Goal: Task Accomplishment & Management: Manage account settings

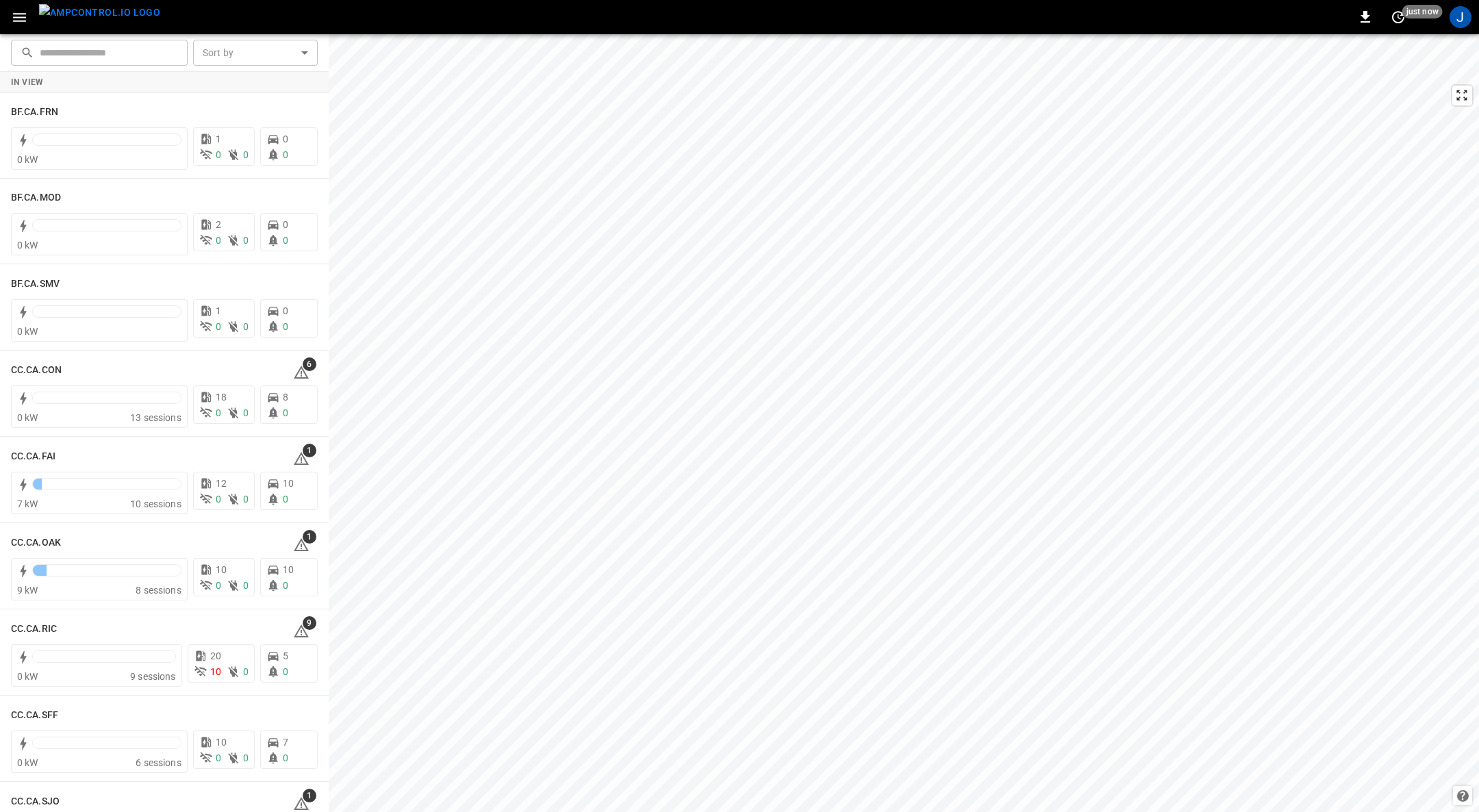
click at [15, 19] on icon "button" at bounding box center [19, 17] width 17 height 17
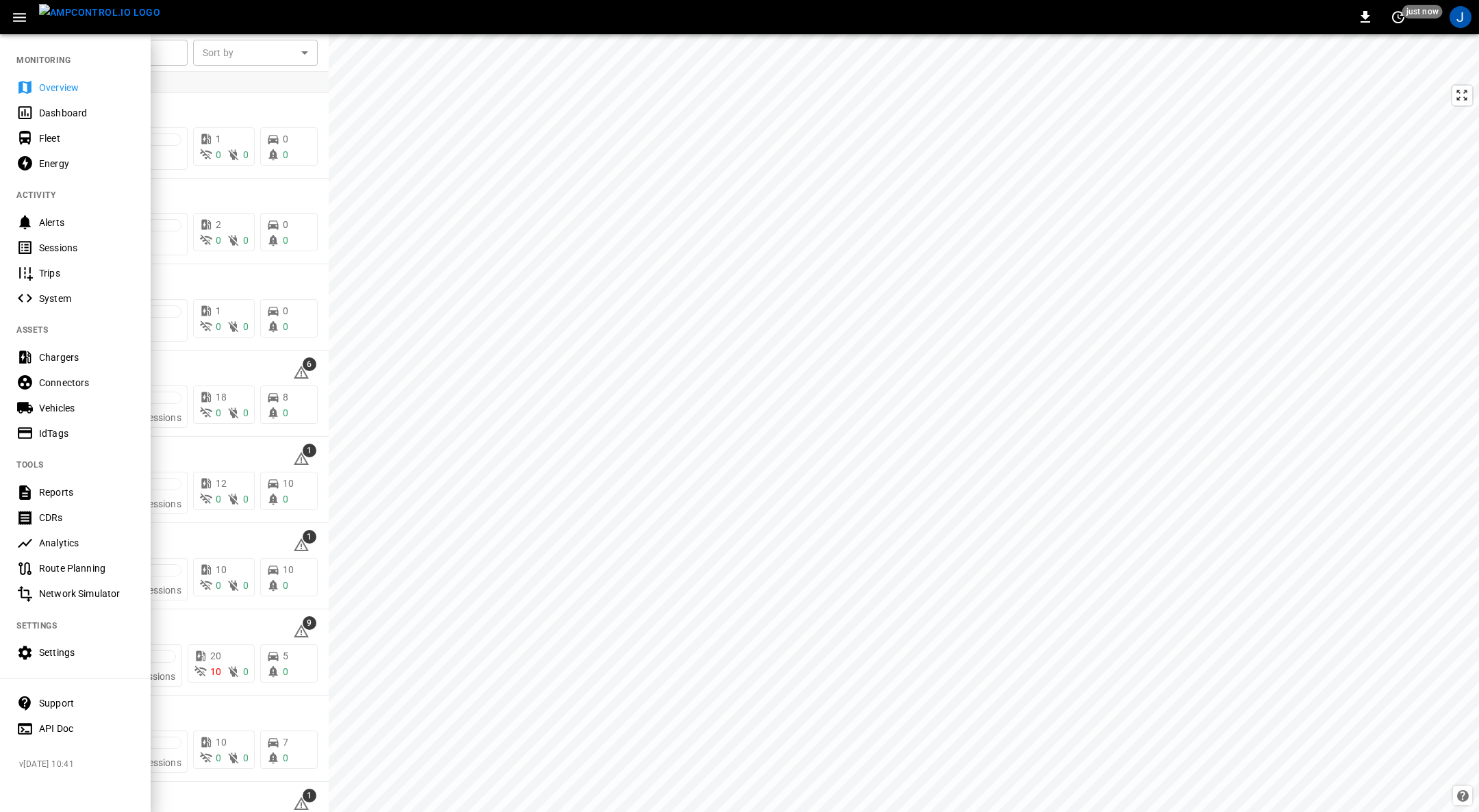
click at [56, 138] on div "Fleet" at bounding box center [86, 139] width 95 height 14
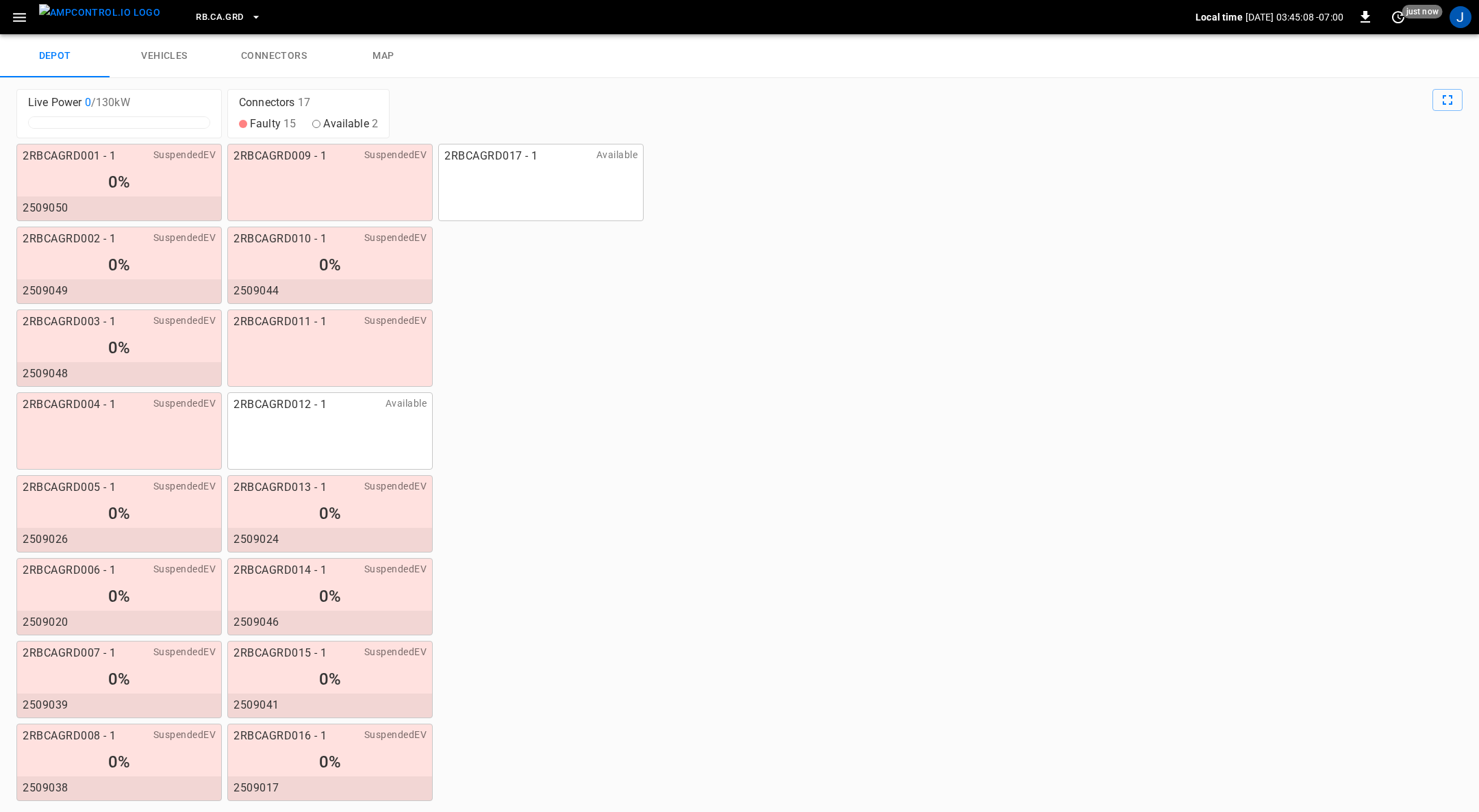
click at [281, 56] on link "connectors" at bounding box center [274, 56] width 109 height 44
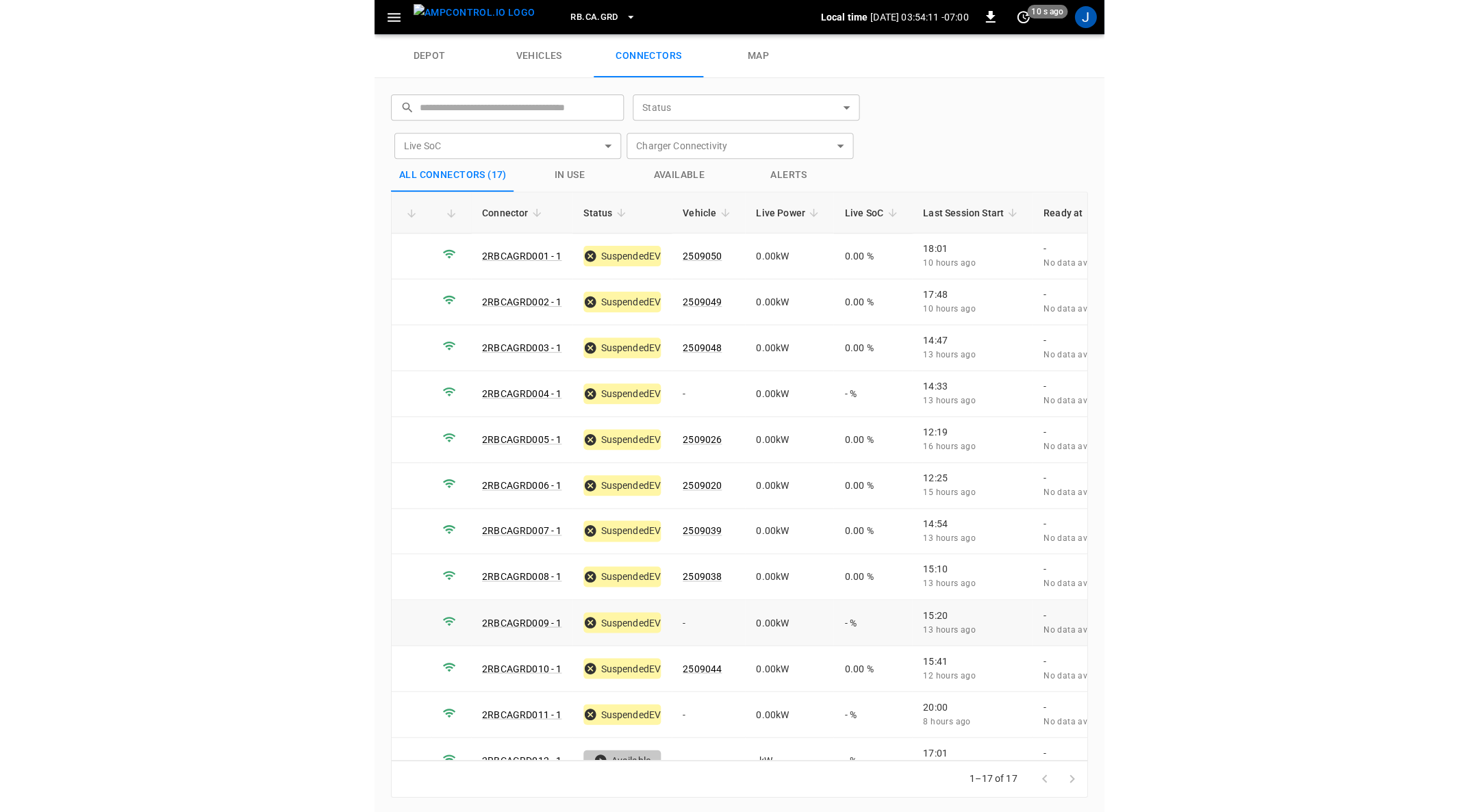
scroll to position [244, 0]
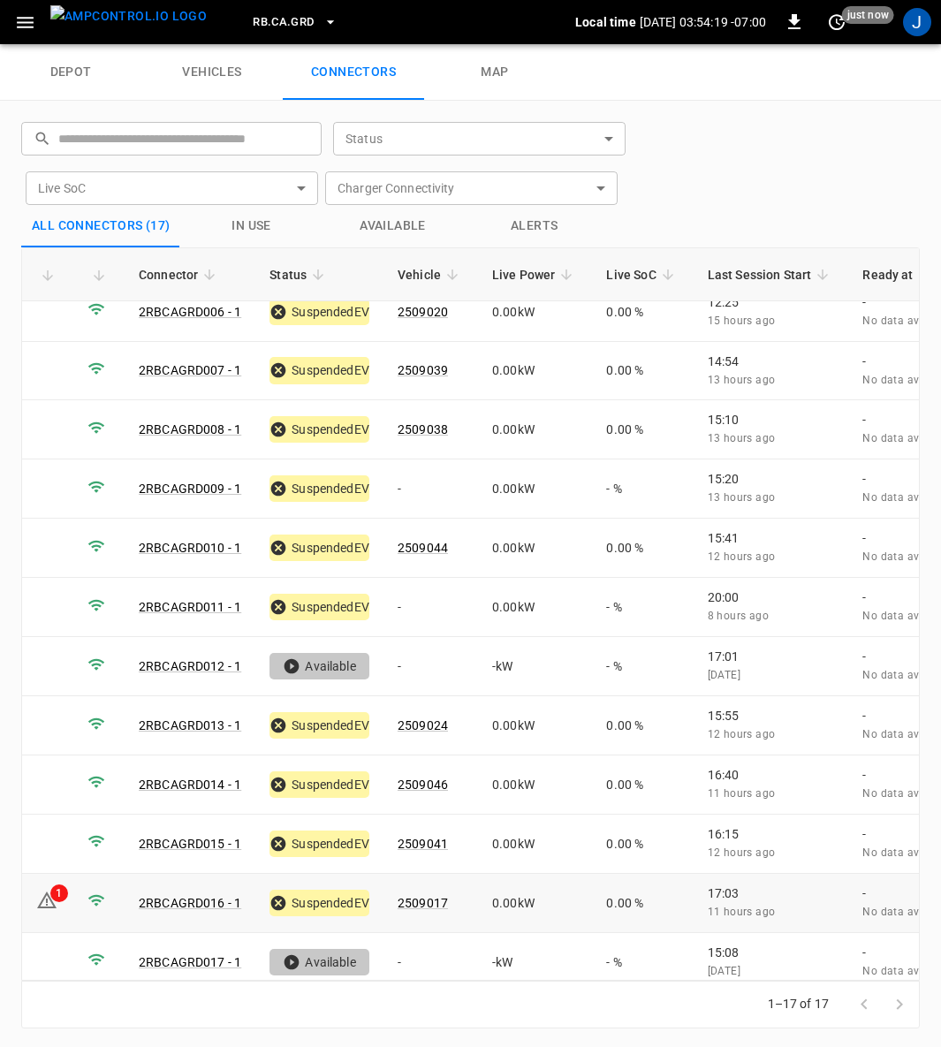
click at [46, 898] on icon at bounding box center [47, 901] width 2 height 7
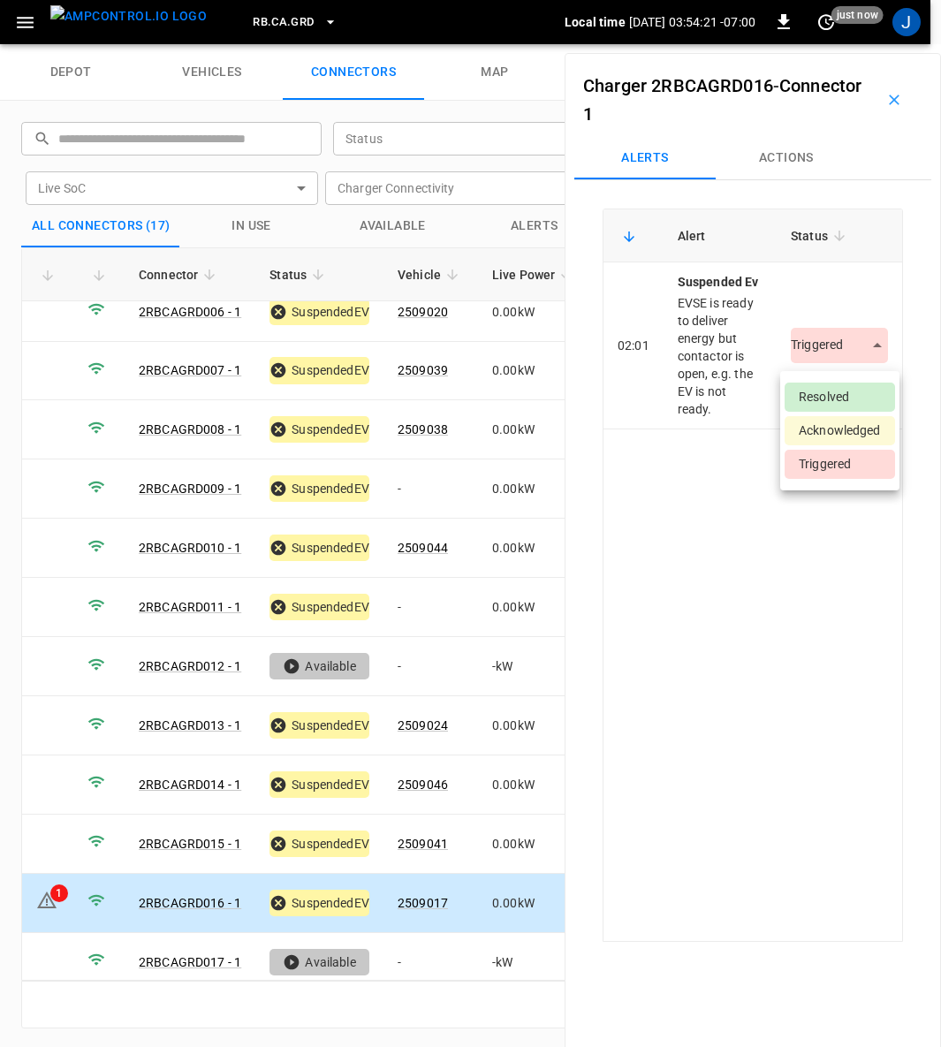
click at [864, 44] on body "RB.CA.GRD Local time [DATE] 03:54:21 -07:00 0 just now J depot vehicles connect…" at bounding box center [470, 22] width 941 height 44
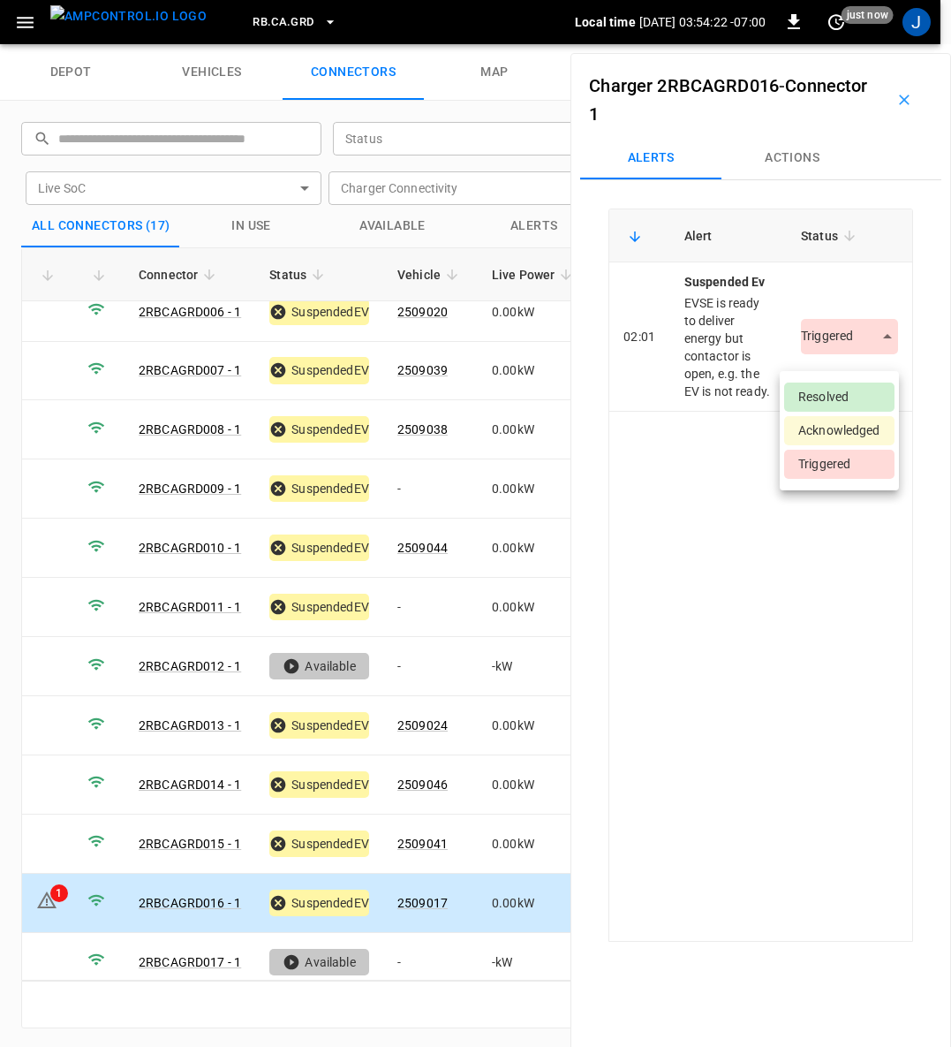
click at [858, 398] on li "Resolved" at bounding box center [839, 397] width 110 height 29
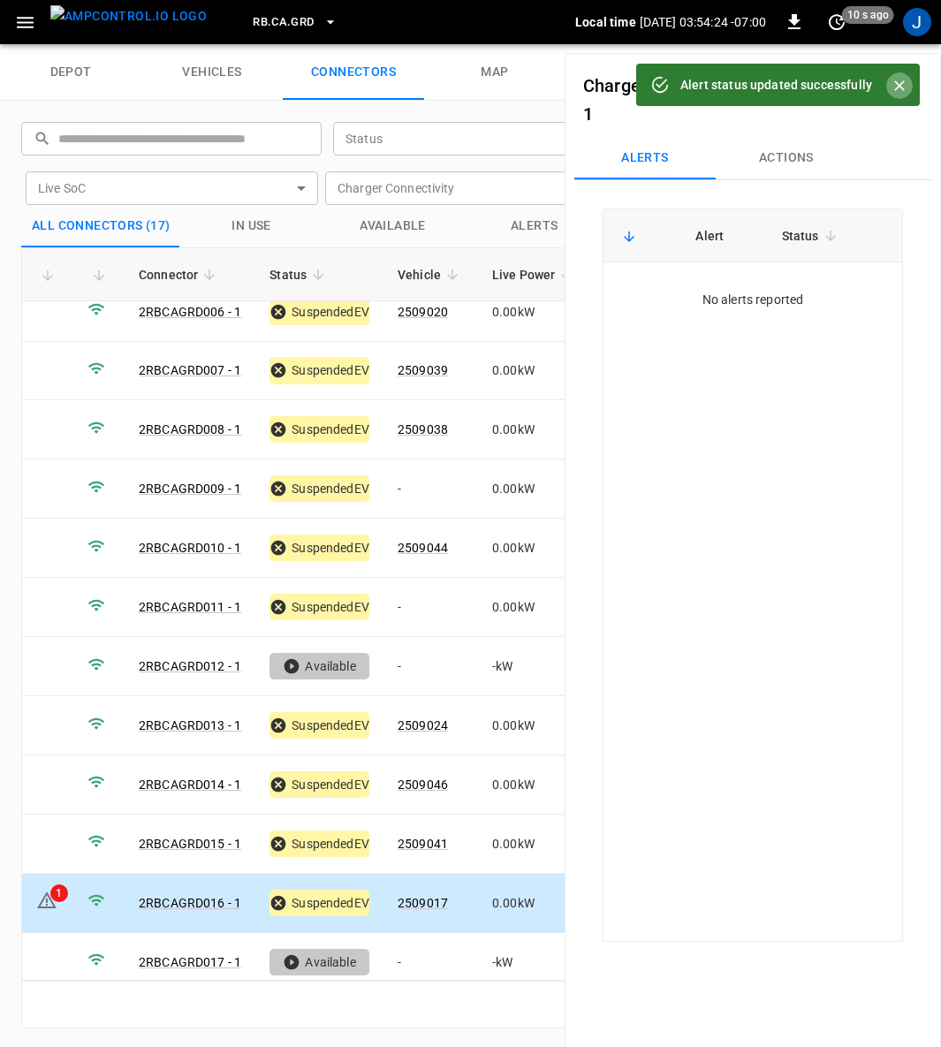
click at [904, 85] on icon "Close" at bounding box center [900, 86] width 18 height 18
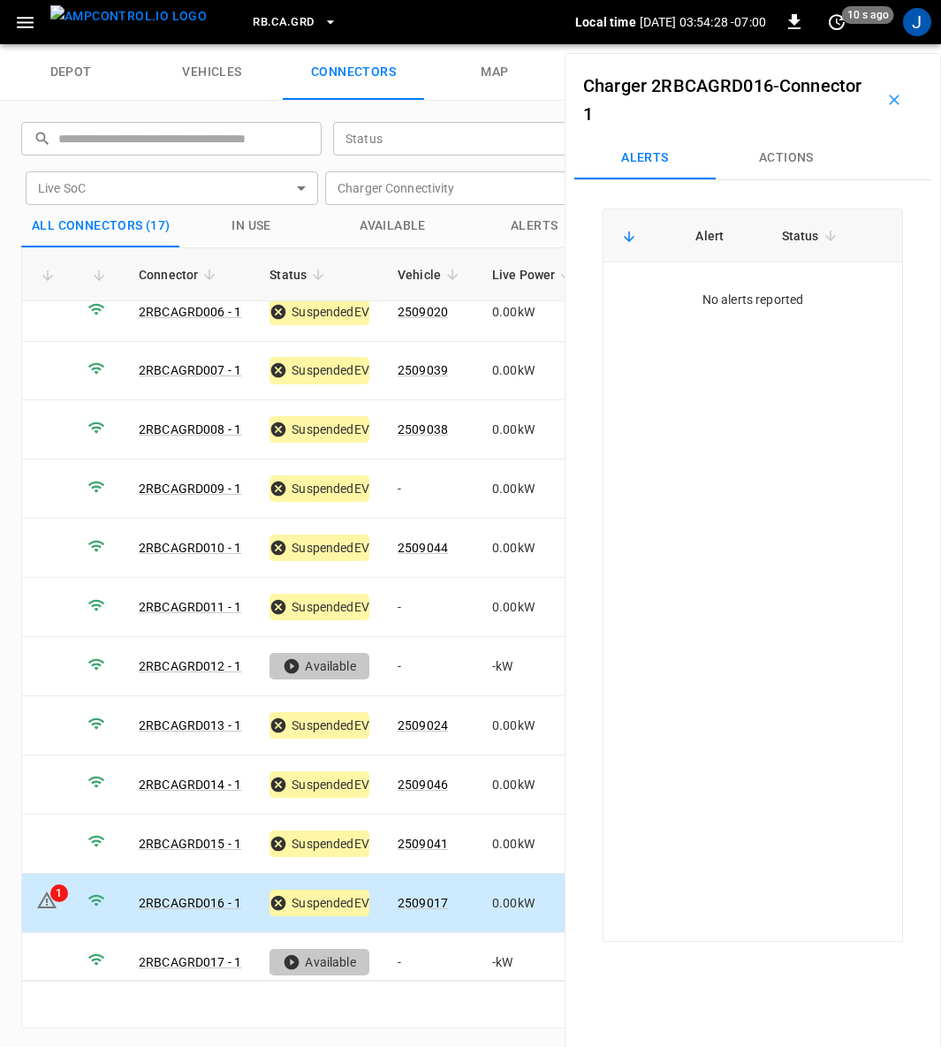
click at [890, 100] on icon "button" at bounding box center [894, 100] width 18 height 18
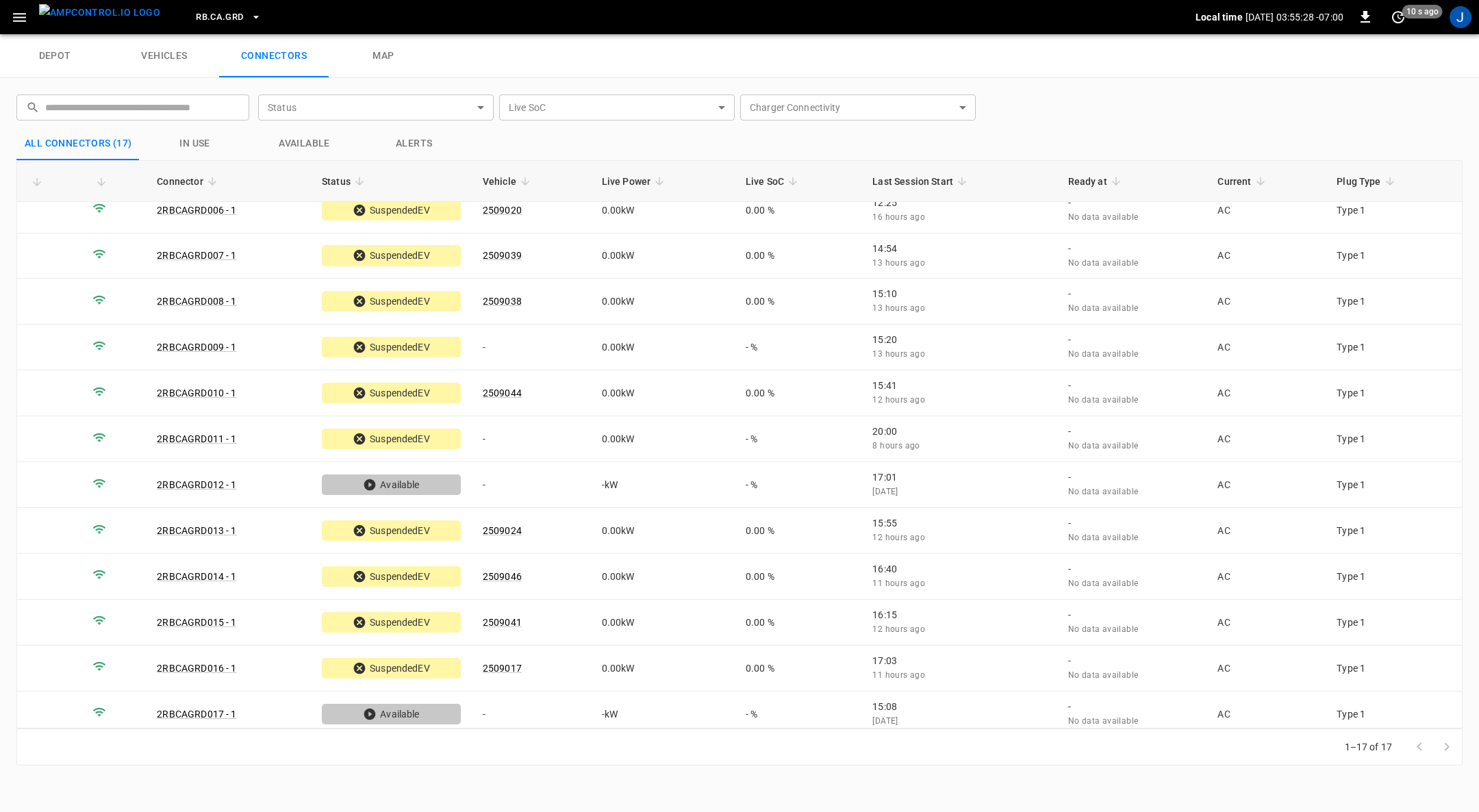
scroll to position [235, 0]
